Goal: Task Accomplishment & Management: Manage account settings

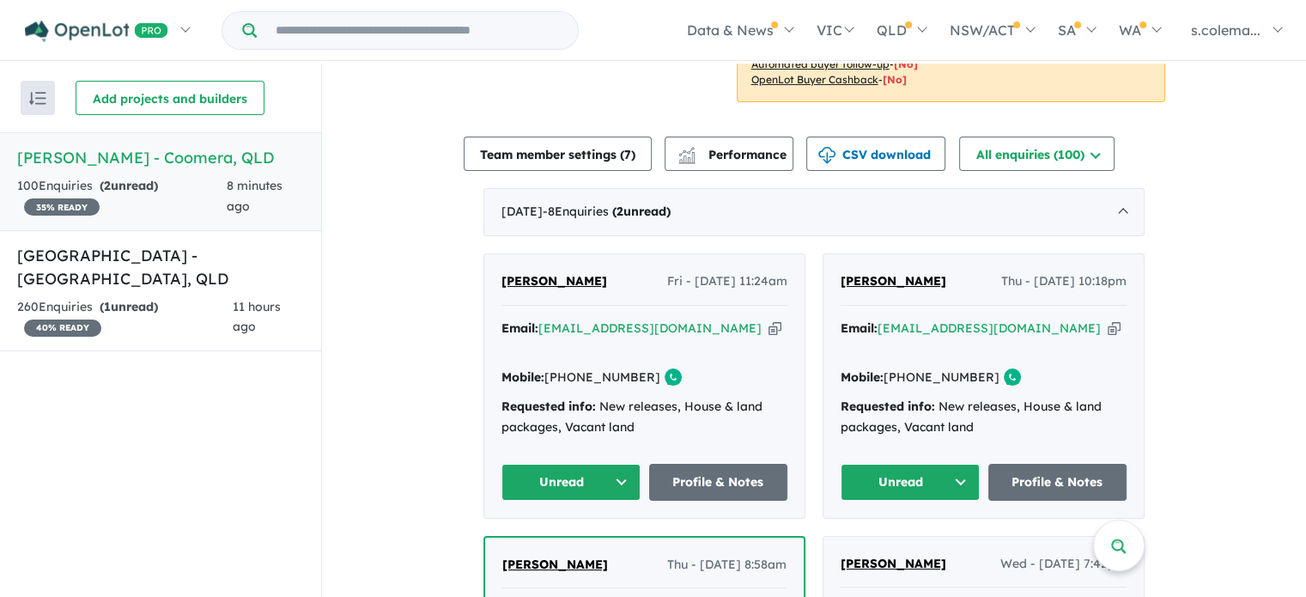
scroll to position [515, 0]
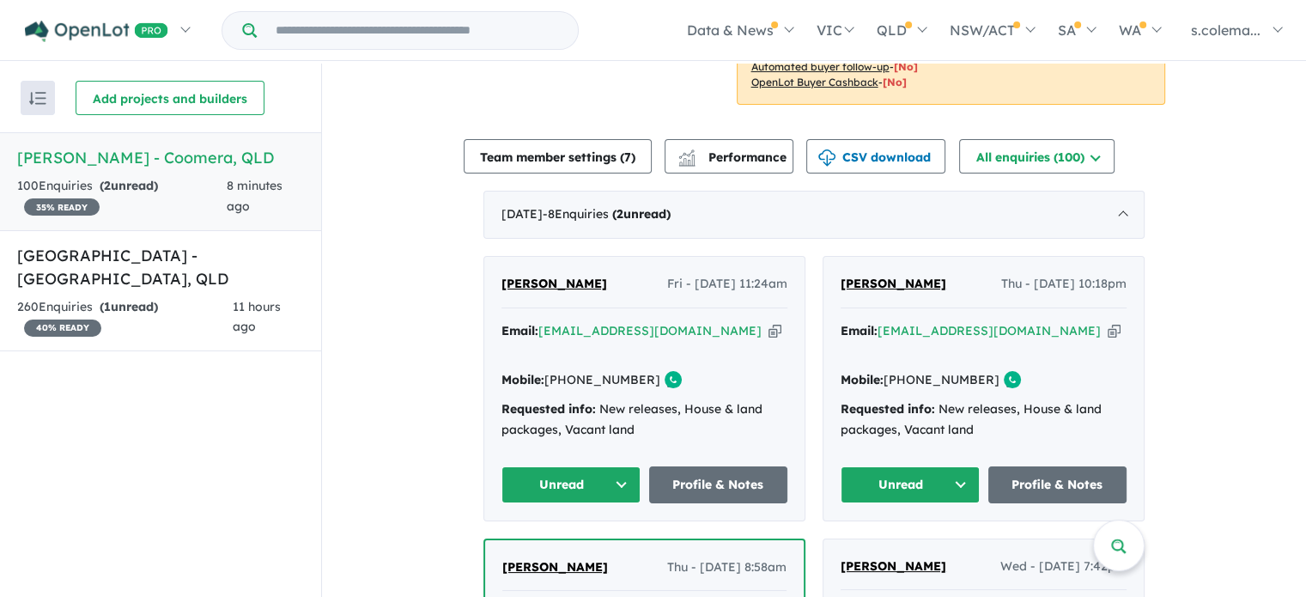
click at [949, 466] on button "Unread" at bounding box center [910, 484] width 139 height 37
click at [917, 545] on button "Assigned" at bounding box center [916, 565] width 149 height 40
click at [622, 466] on button "Unread" at bounding box center [571, 484] width 139 height 37
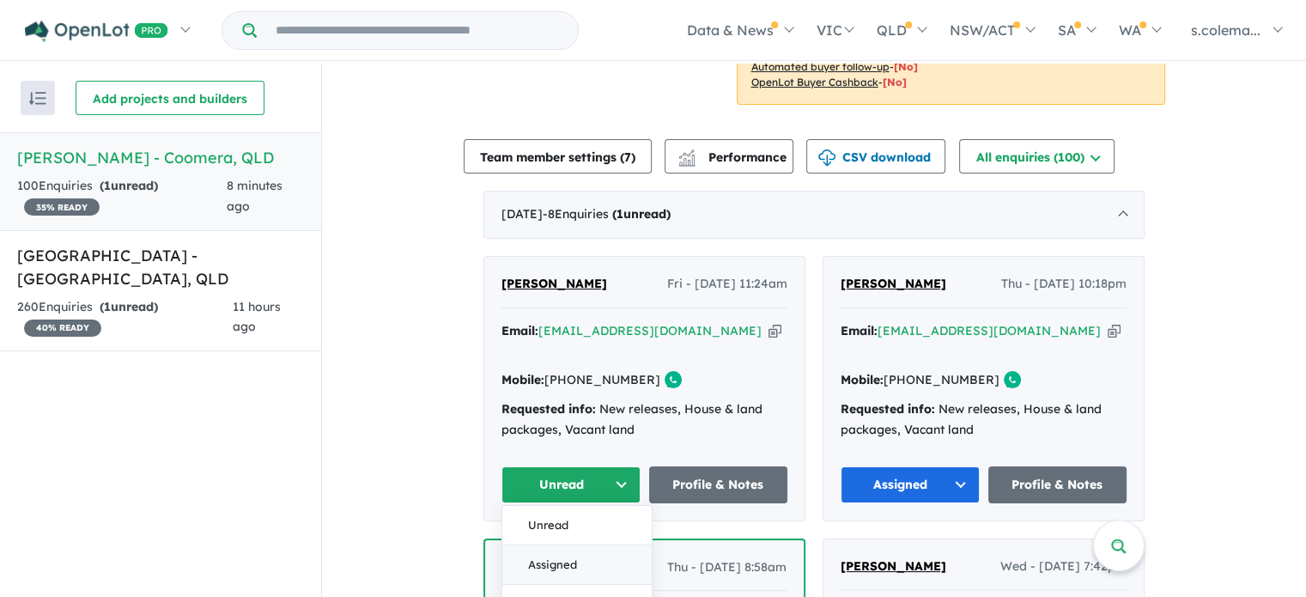
click at [586, 545] on button "Assigned" at bounding box center [576, 565] width 149 height 40
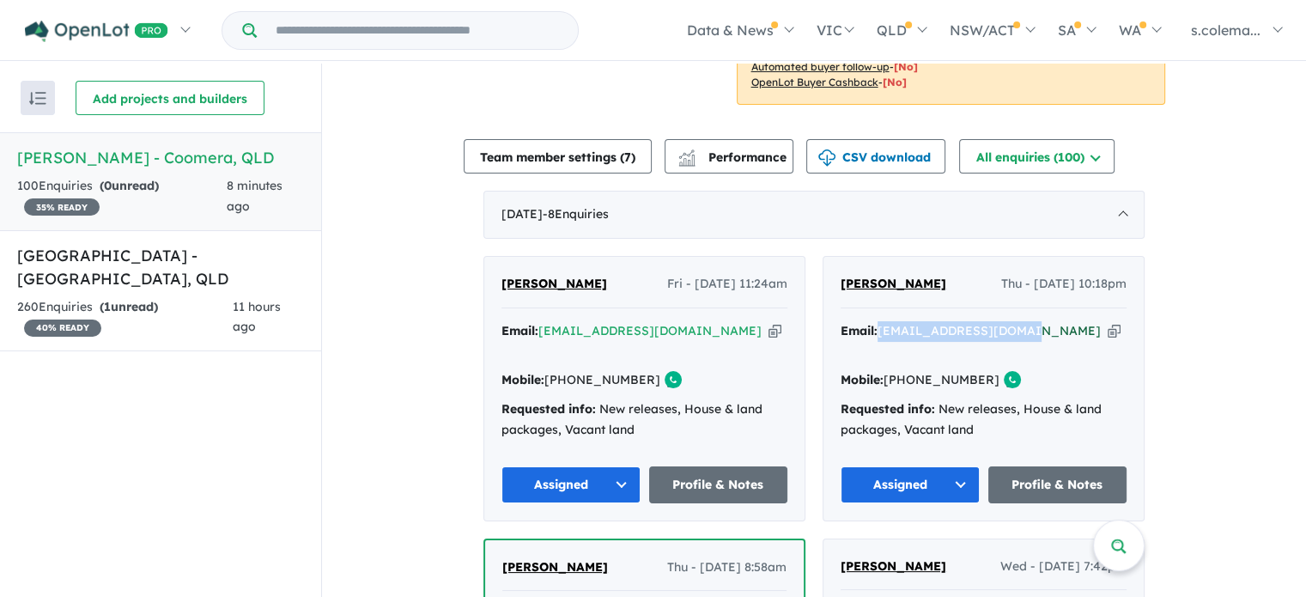
drag, startPoint x: 1009, startPoint y: 315, endPoint x: 879, endPoint y: 312, distance: 129.7
click at [879, 321] on div "Email: [EMAIL_ADDRESS][DOMAIN_NAME] Copied!" at bounding box center [984, 341] width 286 height 41
copy a%20Novella%20Waters%20-%20Coomera"] "[EMAIL_ADDRESS][DOMAIN_NAME]"
drag, startPoint x: 946, startPoint y: 271, endPoint x: 830, endPoint y: 275, distance: 116.0
click at [831, 274] on div "[PERSON_NAME] Thu - [DATE] 10:18pm Email: [EMAIL_ADDRESS][DOMAIN_NAME] Copied! …" at bounding box center [984, 389] width 320 height 264
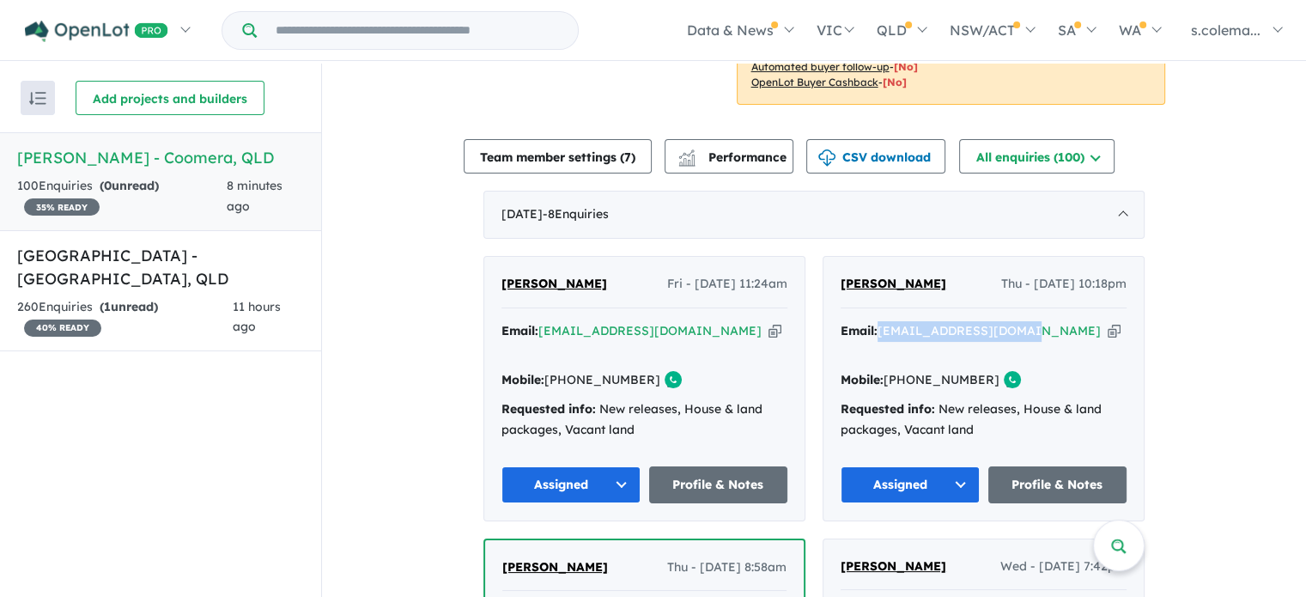
copy span "[PERSON_NAME]"
drag, startPoint x: 972, startPoint y: 350, endPoint x: 910, endPoint y: 350, distance: 62.7
click at [910, 372] on link "[PHONE_NUMBER]" at bounding box center [942, 379] width 116 height 15
copy link "451 979 295"
click at [1181, 355] on div "View 2 projects in your account [PERSON_NAME] - Coomera 35 % READY Land sizes f…" at bounding box center [814, 591] width 984 height 2087
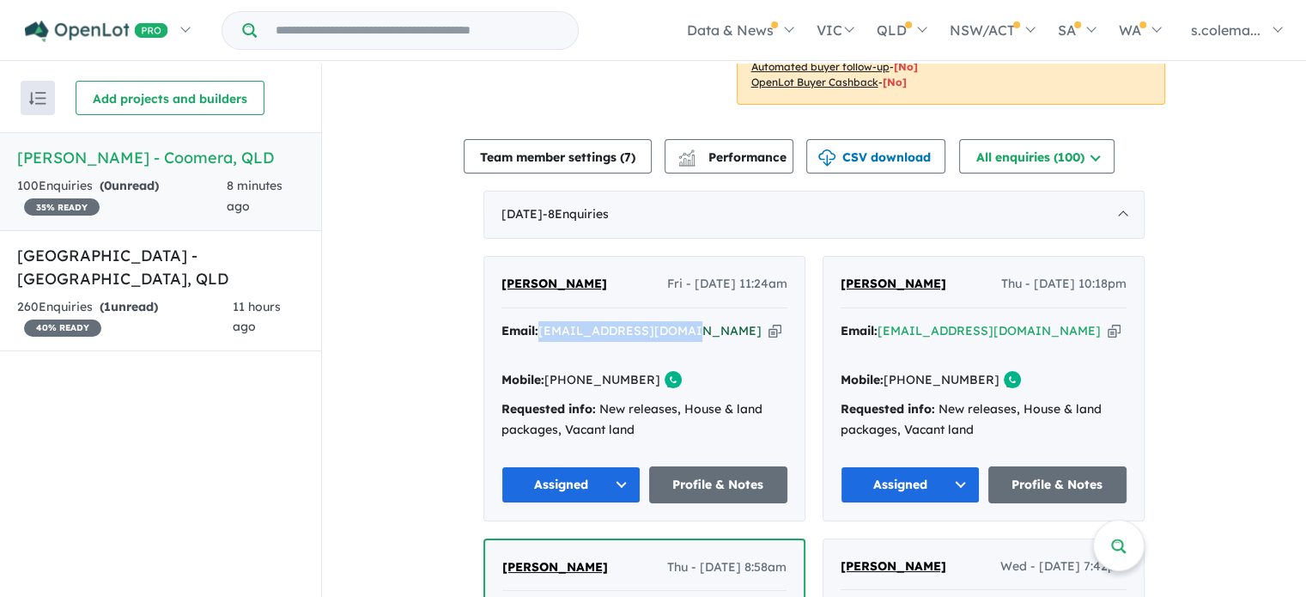
drag, startPoint x: 677, startPoint y: 319, endPoint x: 539, endPoint y: 318, distance: 137.4
click at [539, 321] on div "Email: [EMAIL_ADDRESS][DOMAIN_NAME] Copied!" at bounding box center [645, 341] width 286 height 41
copy a%20Novella%20Waters%20-%20Coomera"] "[EMAIL_ADDRESS][DOMAIN_NAME]"
drag, startPoint x: 535, startPoint y: 271, endPoint x: 496, endPoint y: 271, distance: 39.5
click at [496, 271] on div "[PERSON_NAME] Fri - [DATE] 11:24am Email: [EMAIL_ADDRESS][DOMAIN_NAME] Copied! …" at bounding box center [644, 389] width 320 height 264
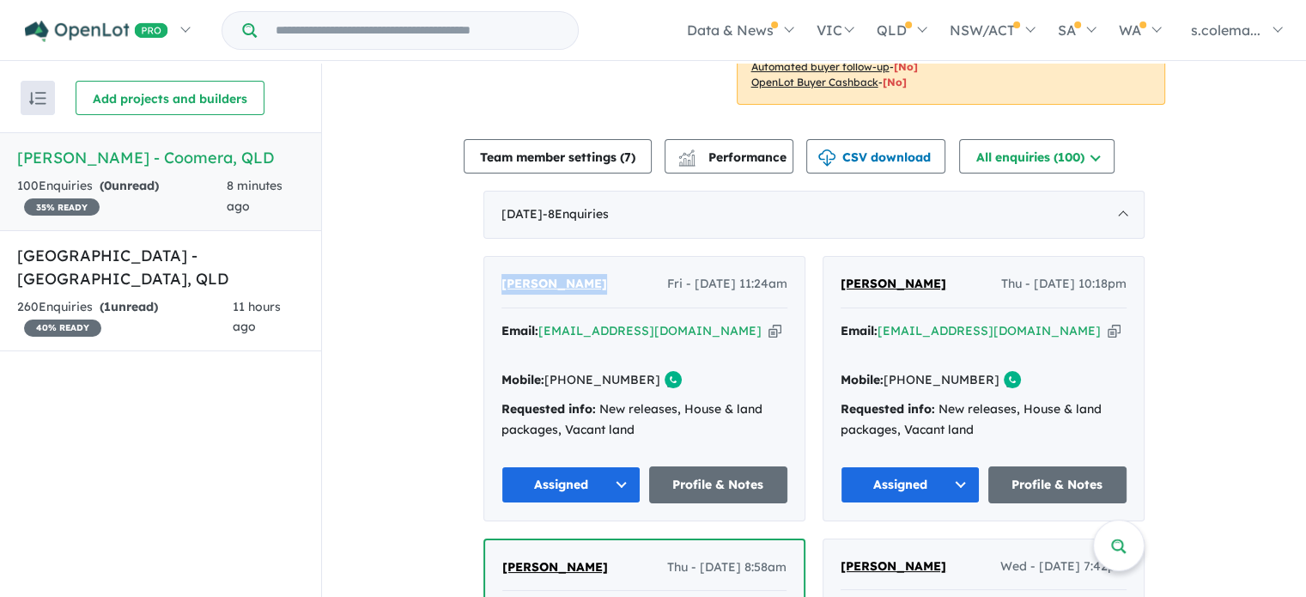
copy span "[PERSON_NAME]"
drag, startPoint x: 639, startPoint y: 343, endPoint x: 568, endPoint y: 339, distance: 71.4
click at [568, 372] on link "[PHONE_NUMBER]" at bounding box center [603, 379] width 116 height 15
copy link "419 434 250"
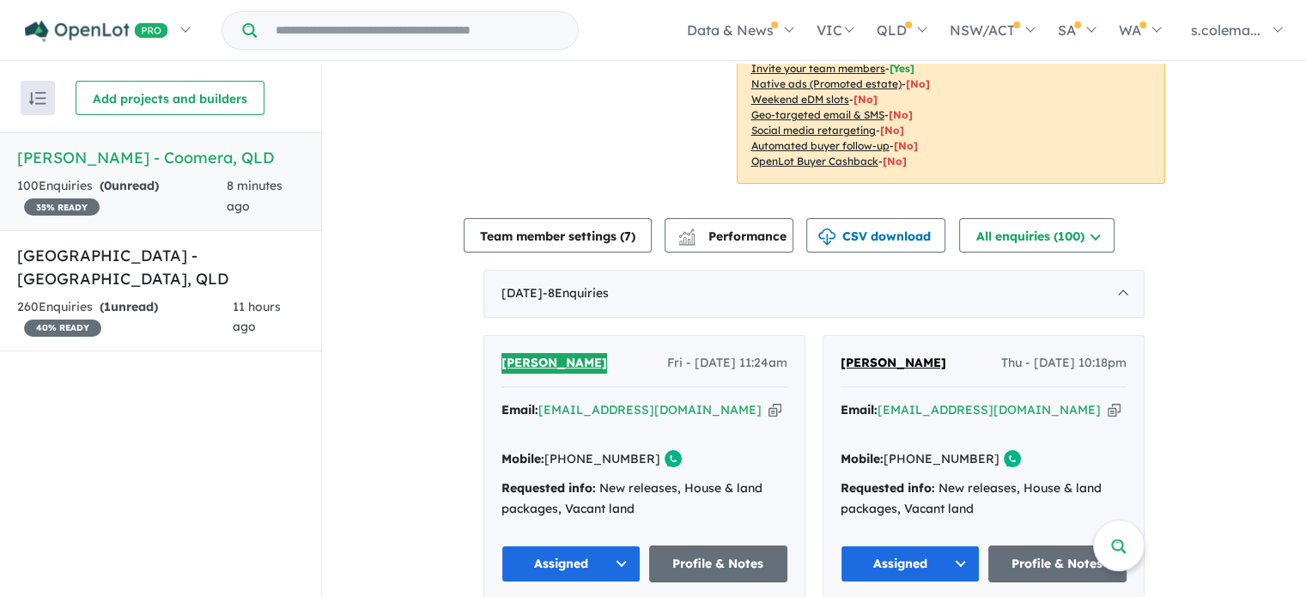
scroll to position [429, 0]
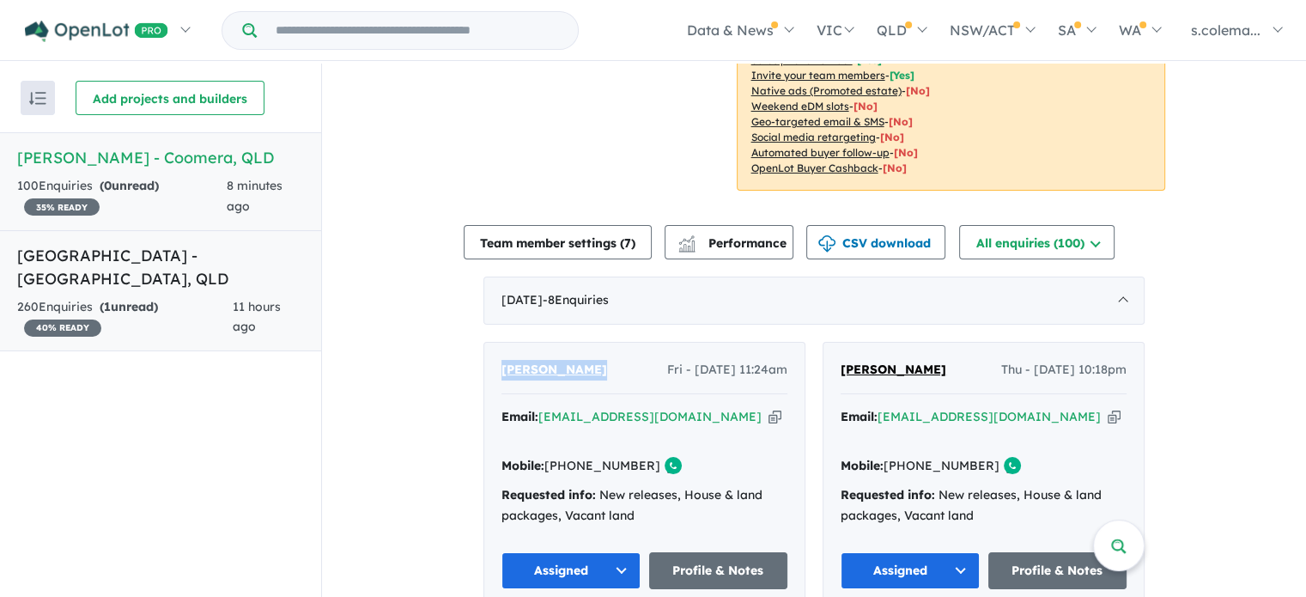
click at [140, 250] on h5 "[GEOGRAPHIC_DATA] - [GEOGRAPHIC_DATA] , [GEOGRAPHIC_DATA]" at bounding box center [160, 267] width 287 height 46
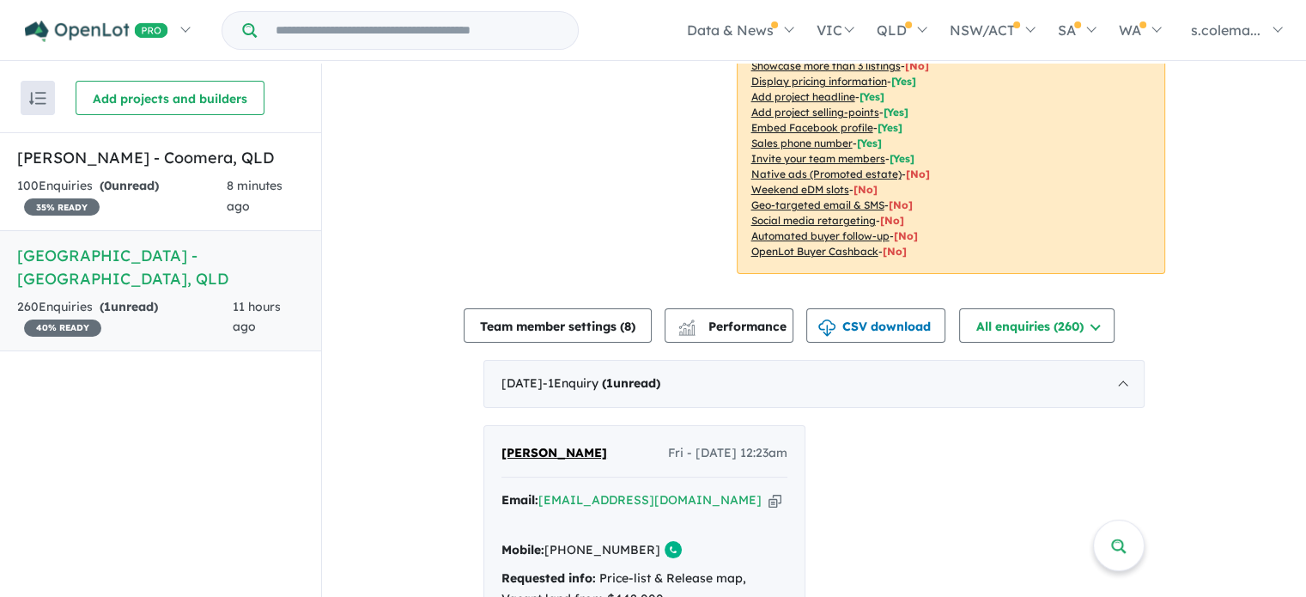
scroll to position [515, 0]
